Goal: Task Accomplishment & Management: Manage account settings

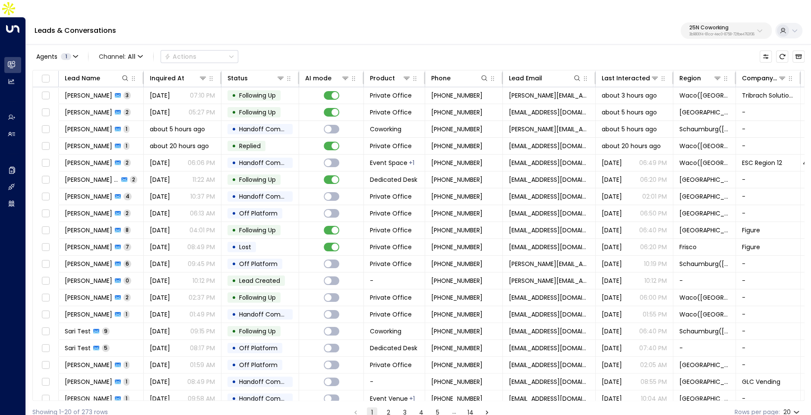
click at [710, 25] on div "25N Coworking 3b9800f4-81ca-4ec0-8758-72fbe4763f36" at bounding box center [721, 30] width 65 height 11
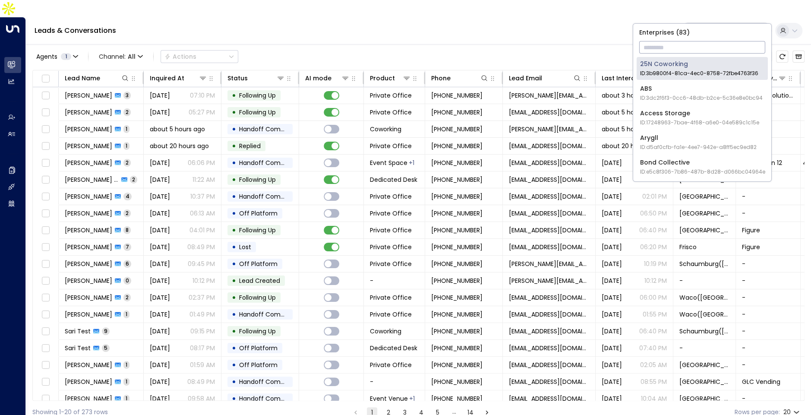
click at [694, 42] on input "text" at bounding box center [702, 47] width 126 height 16
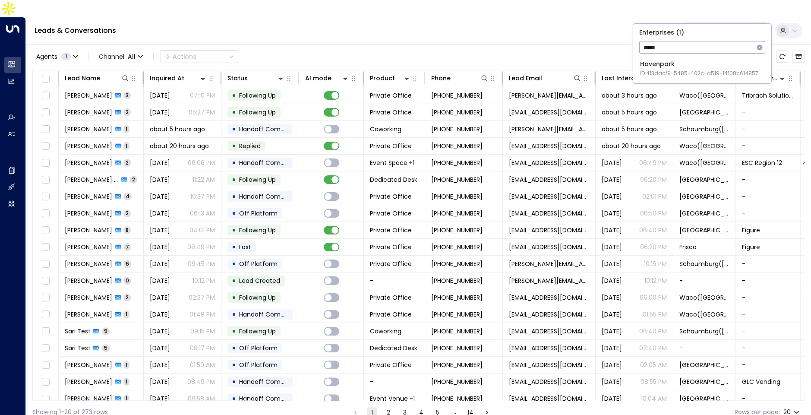
type input "*****"
click at [665, 69] on span "ID: 413dacf9-5485-402c-a519-14108c614857" at bounding box center [699, 73] width 118 height 8
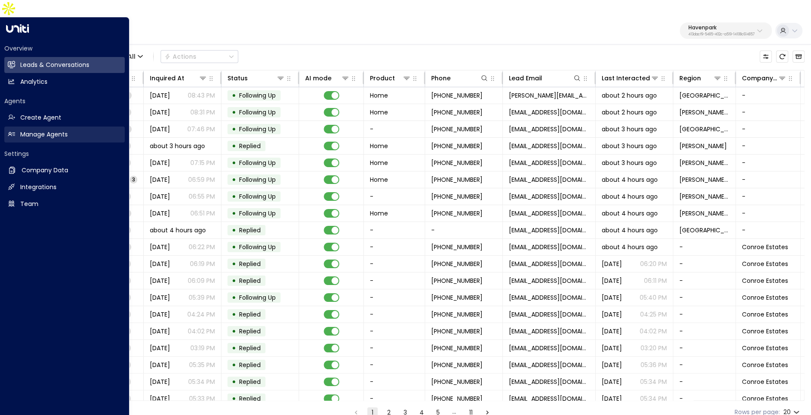
click at [47, 130] on h2 "Manage Agents" at bounding box center [43, 134] width 47 height 9
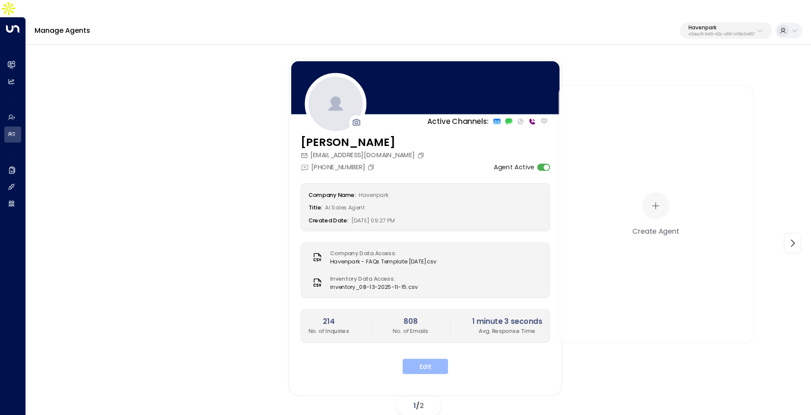
click at [420, 359] on button "Edit" at bounding box center [425, 367] width 45 height 16
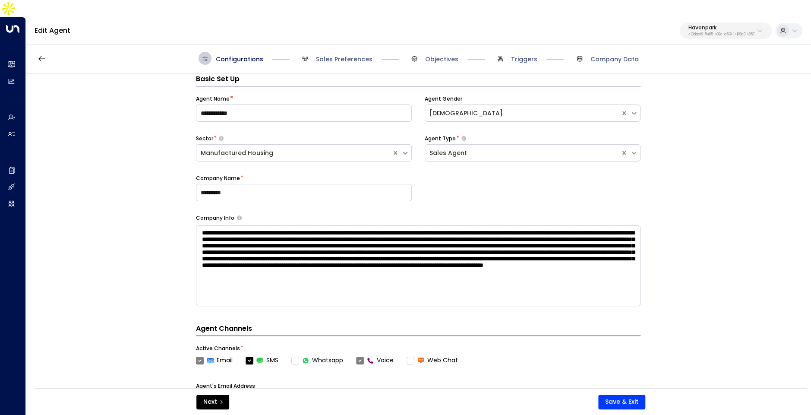
scroll to position [8, 0]
click at [440, 55] on span "Objectives" at bounding box center [441, 59] width 33 height 9
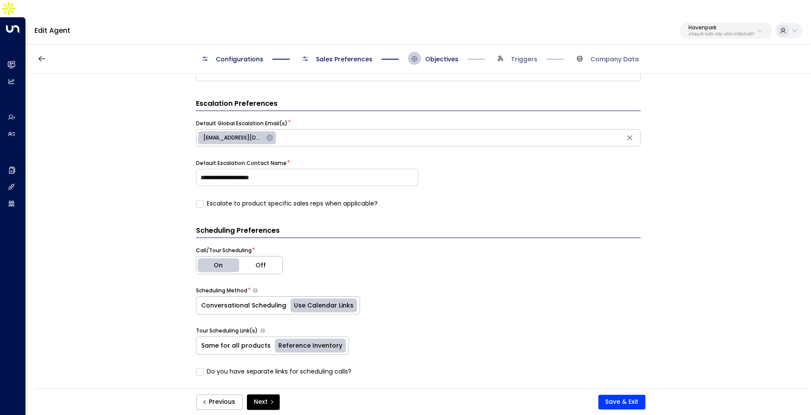
scroll to position [364, 0]
